Goal: Task Accomplishment & Management: Use online tool/utility

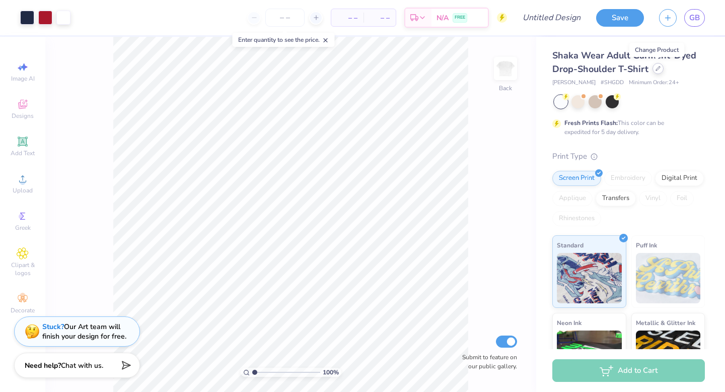
click at [656, 68] on icon at bounding box center [658, 68] width 4 height 4
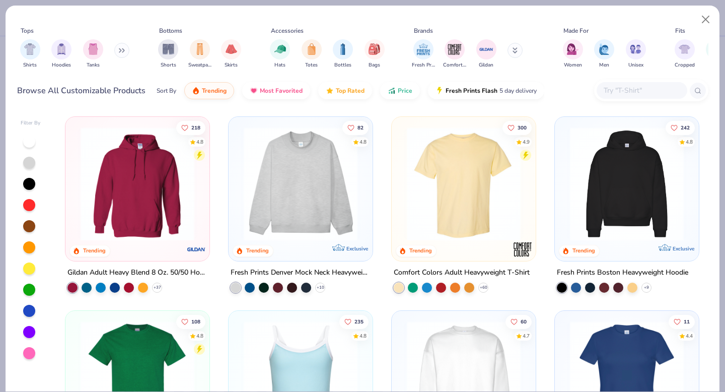
click at [625, 90] on input "text" at bounding box center [642, 91] width 78 height 12
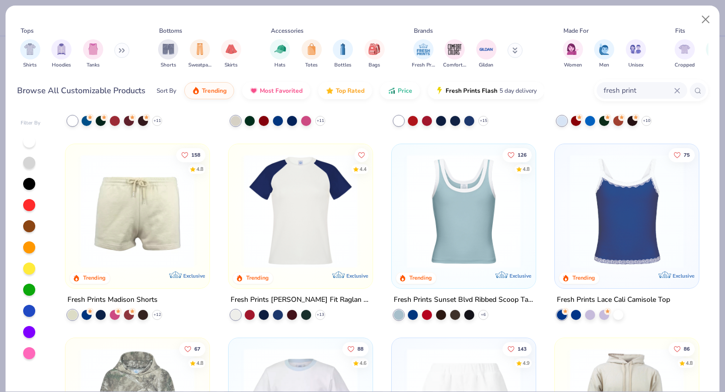
scroll to position [748, 0]
click at [651, 93] on input "fresh print" at bounding box center [638, 91] width 71 height 12
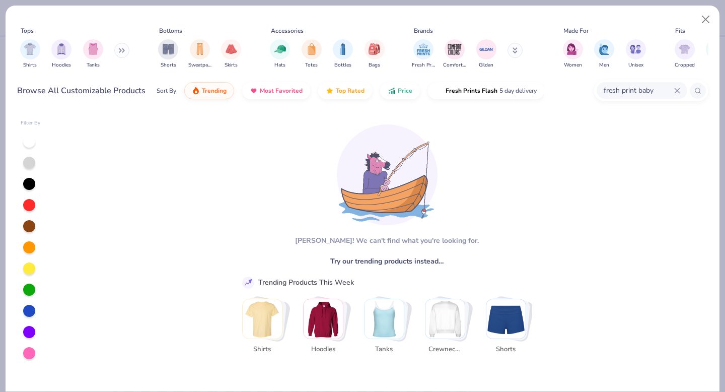
click at [644, 87] on input "fresh print baby" at bounding box center [638, 91] width 71 height 12
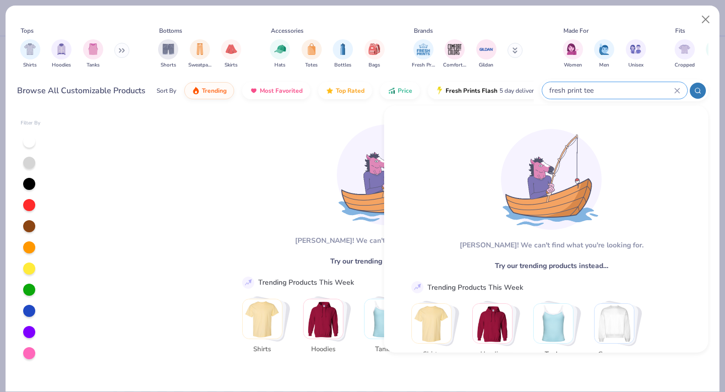
type input "fresh print tee"
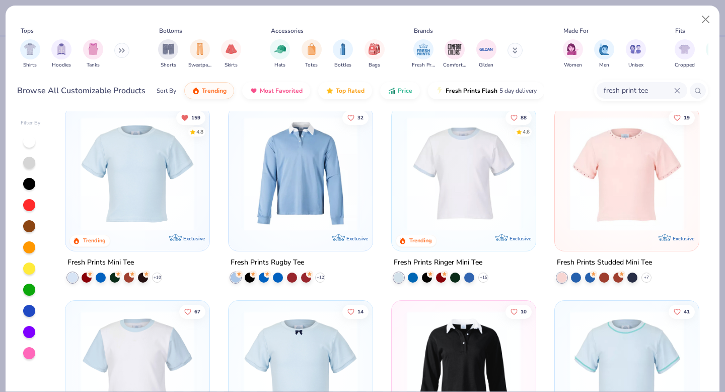
scroll to position [14, 0]
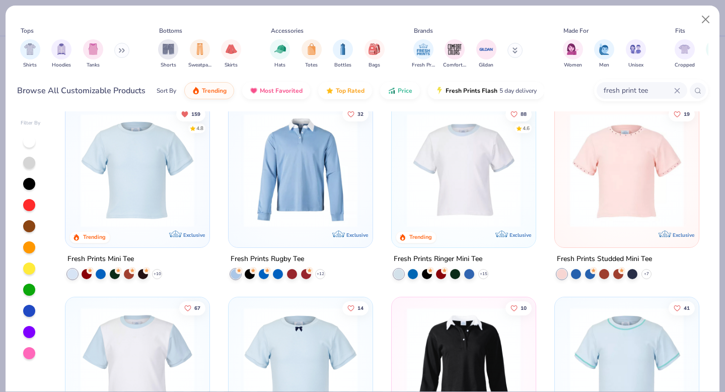
click at [166, 185] on img at bounding box center [138, 170] width 124 height 114
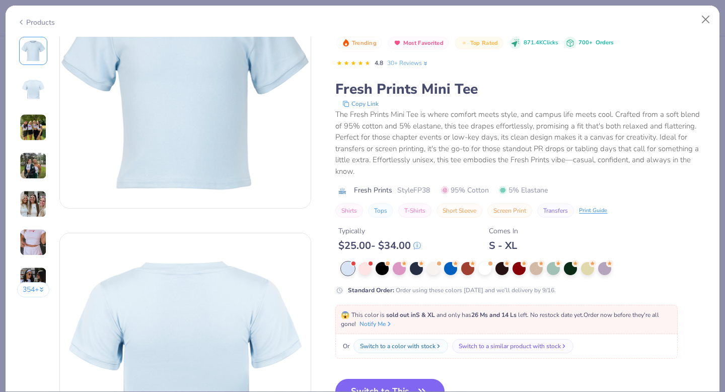
scroll to position [80, 0]
click at [367, 268] on div at bounding box center [364, 267] width 13 height 13
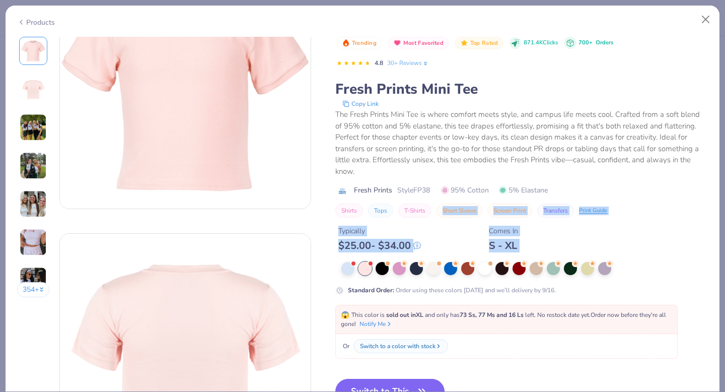
drag, startPoint x: 379, startPoint y: 271, endPoint x: 458, endPoint y: 201, distance: 105.2
click at [458, 201] on div "Trending Most Favorited Top Rated 871.4K Clicks 700+ Orders 4.8 30+ Reviews Fre…" at bounding box center [521, 166] width 373 height 258
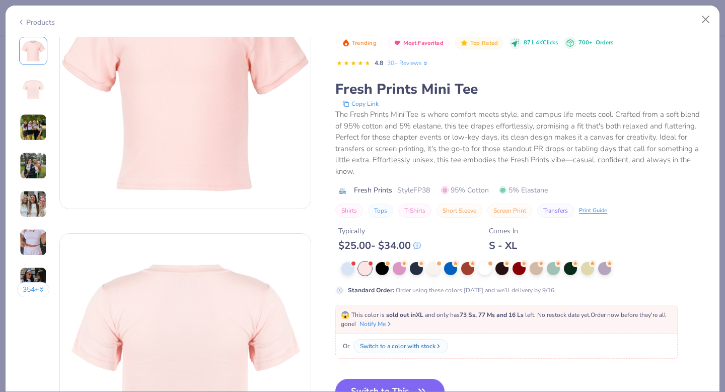
click at [452, 240] on div "Typically $ 25.00 - $ 34.00 Comes In S - XL" at bounding box center [521, 235] width 373 height 34
click at [387, 269] on div at bounding box center [382, 267] width 13 height 13
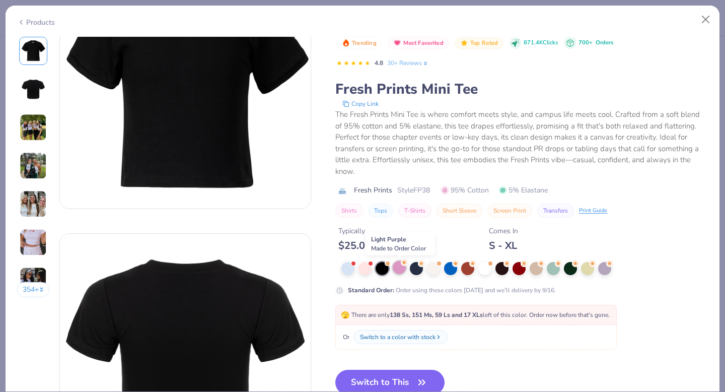
click at [402, 268] on div at bounding box center [399, 267] width 13 height 13
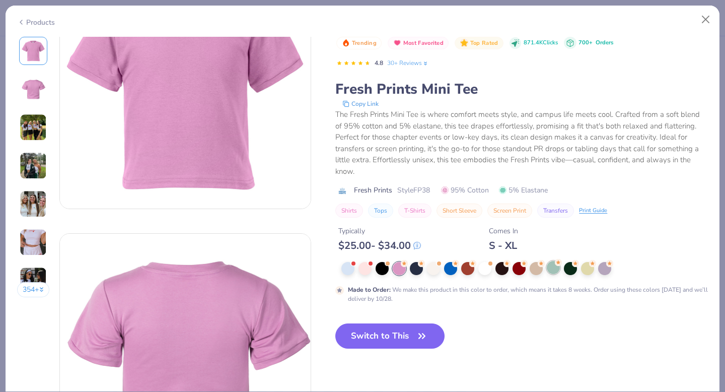
click at [558, 268] on div at bounding box center [553, 267] width 13 height 13
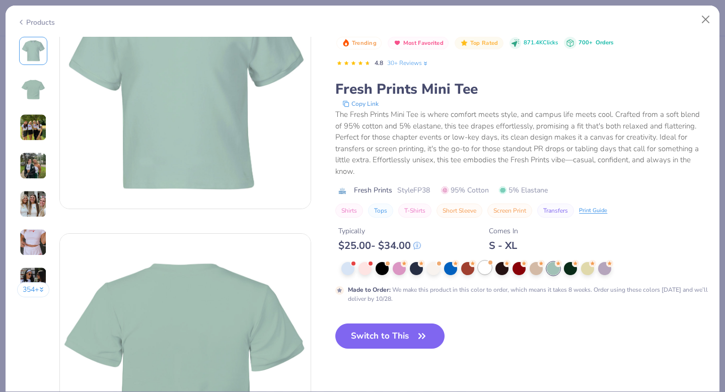
click at [488, 272] on div at bounding box center [484, 267] width 13 height 13
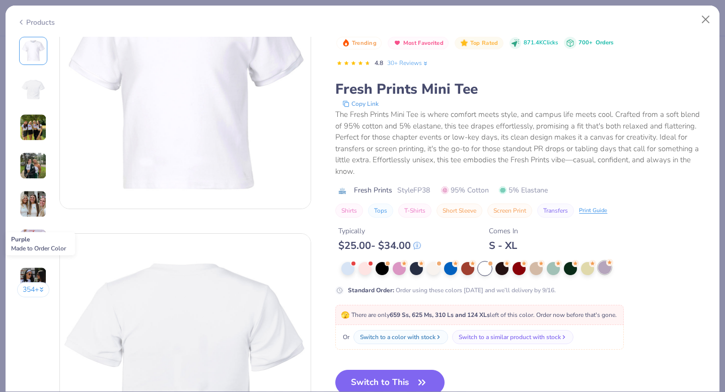
click at [610, 269] on div at bounding box center [604, 267] width 13 height 13
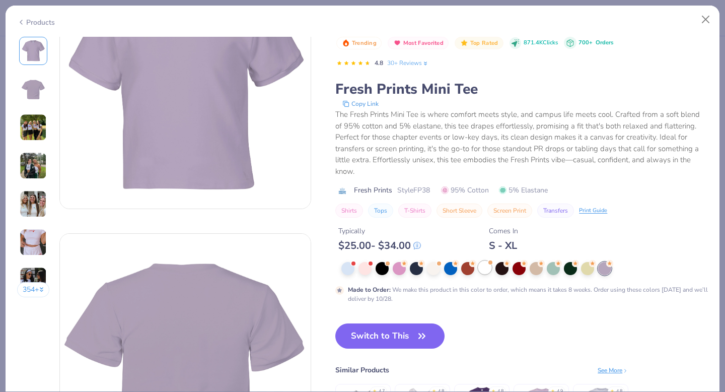
click at [490, 265] on span at bounding box center [490, 262] width 6 height 6
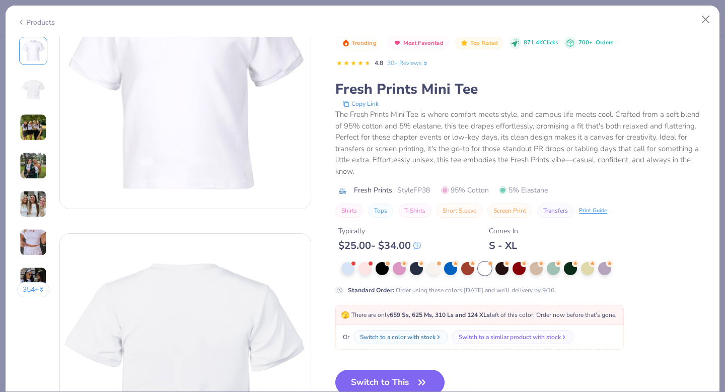
click at [396, 381] on button "Switch to This" at bounding box center [389, 382] width 109 height 25
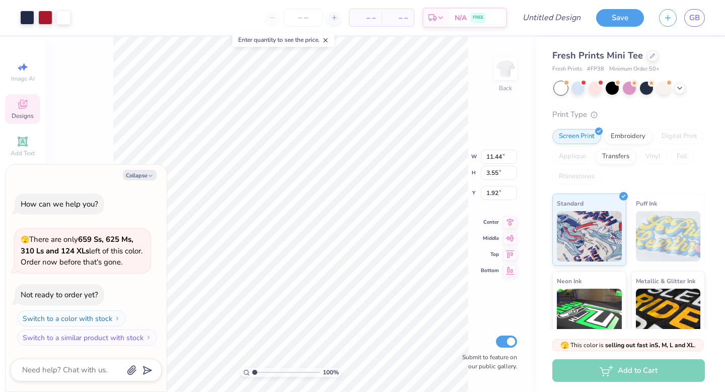
type textarea "x"
type input "9.19"
type input "2.85"
type textarea "x"
type input "1.89"
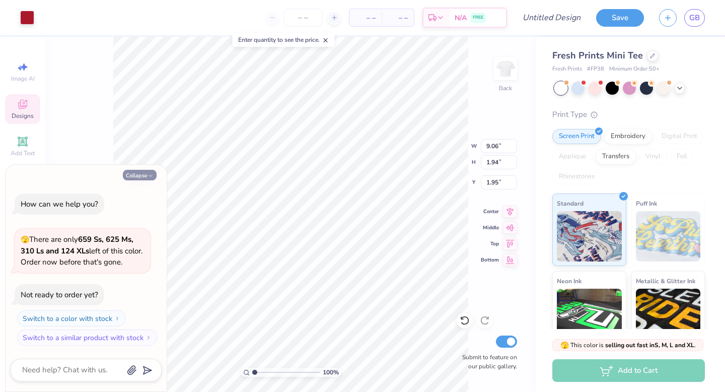
click at [147, 175] on button "Collapse" at bounding box center [140, 175] width 34 height 11
type textarea "x"
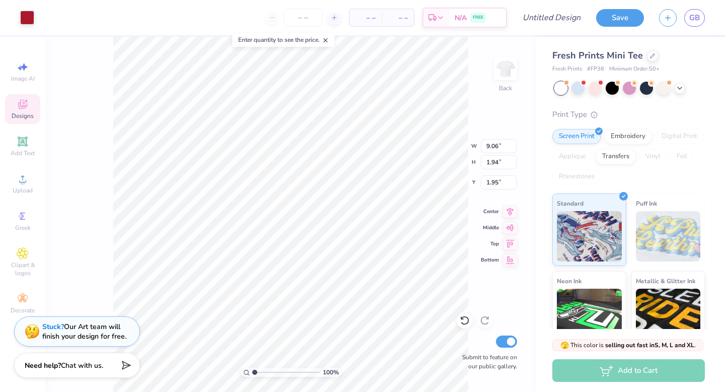
type input "9.19"
type input "2.07"
type input "1.89"
type input "1.97"
type input "9.06"
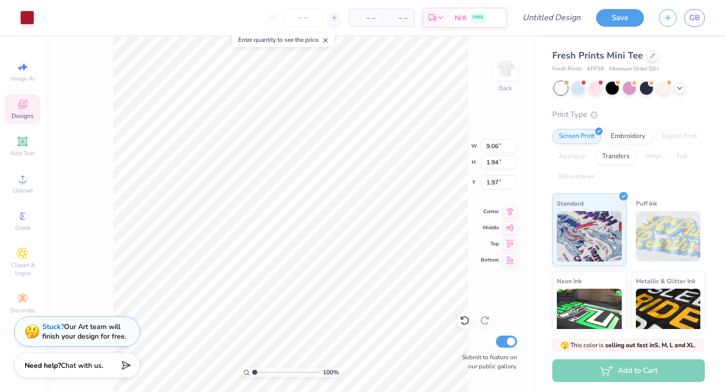
type input "1.94"
type input "1.95"
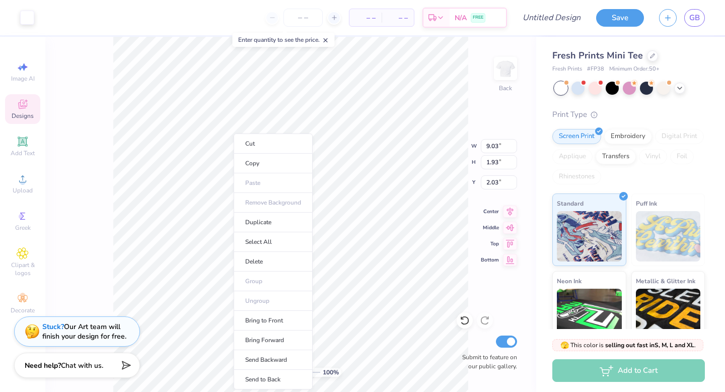
type input "9.03"
type input "1.93"
type input "2.03"
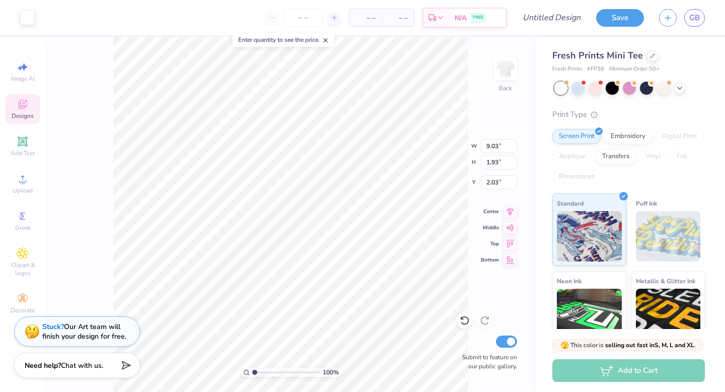
type input "9.19"
type input "2.07"
type input "1.97"
type input "2.23"
type input "1.89"
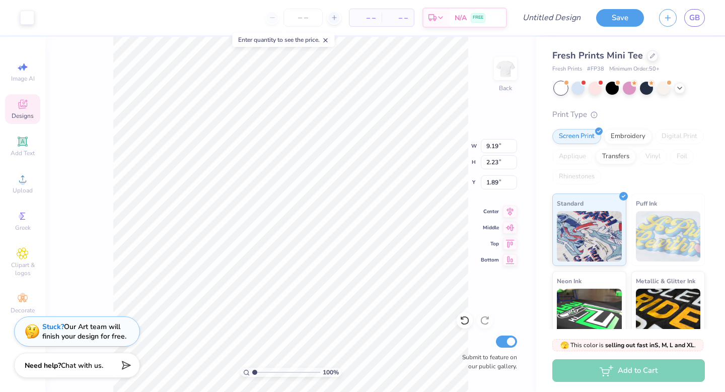
type input "9.09"
type input "1.97"
type input "2.01"
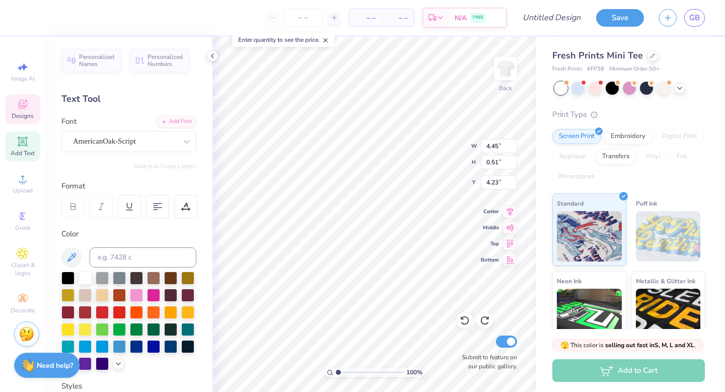
scroll to position [0, 2]
type textarea "Established 1898"
type input "9.09"
type input "1.97"
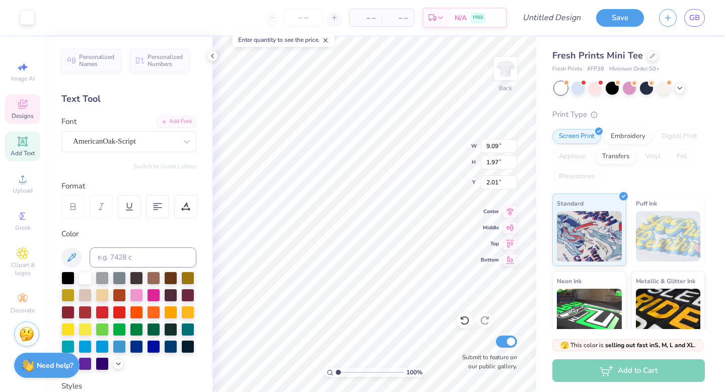
type input "2.01"
type input "9.03"
type input "1.93"
type input "2.03"
